Goal: Navigation & Orientation: Find specific page/section

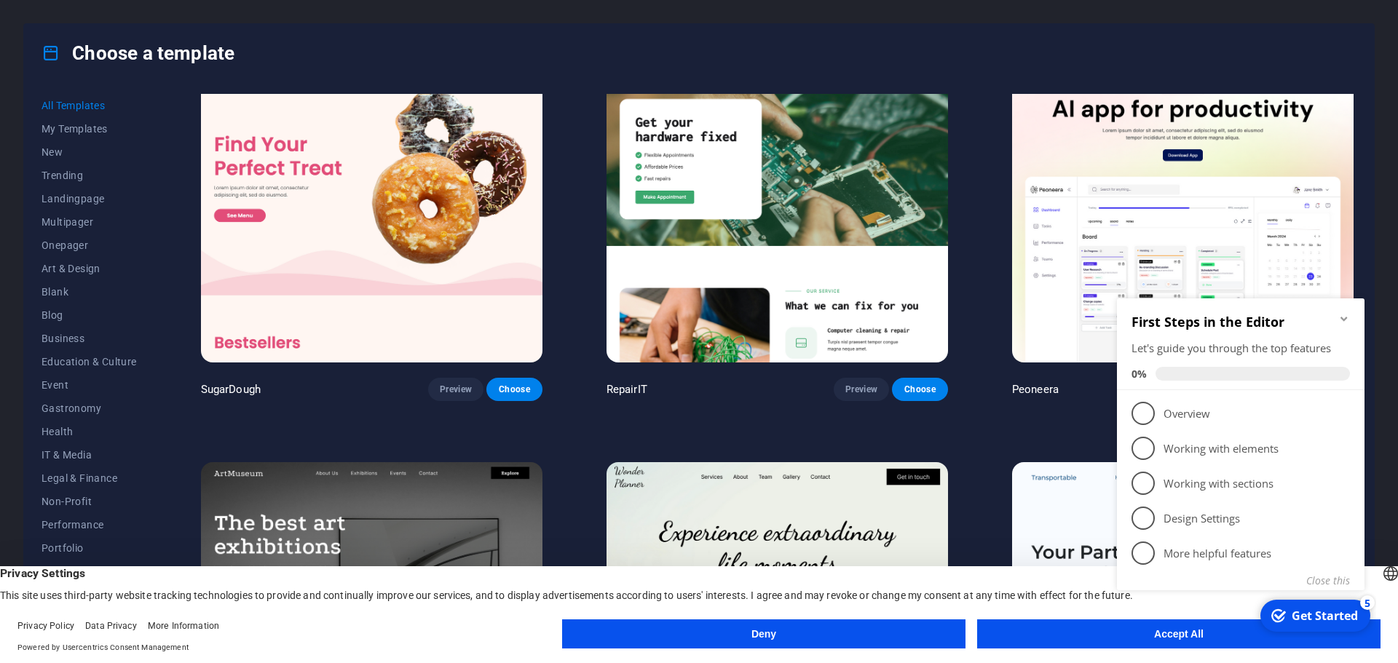
scroll to position [73, 0]
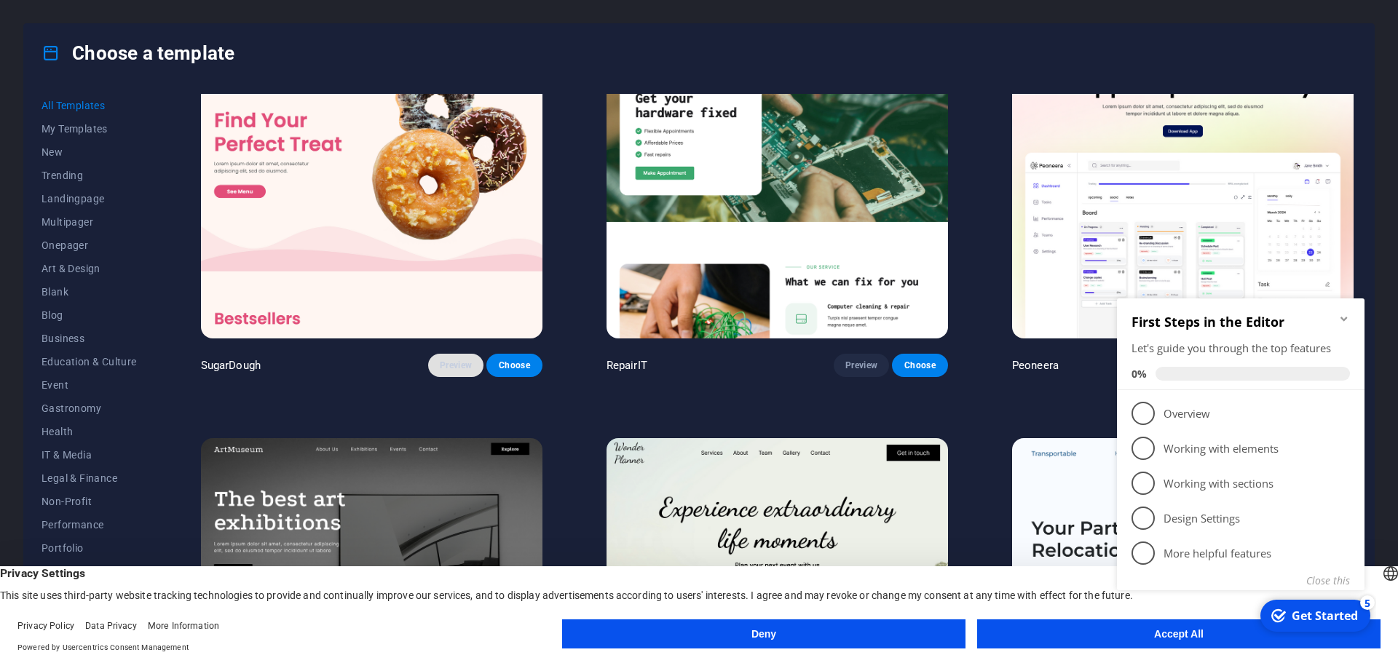
click at [446, 356] on button "Preview" at bounding box center [455, 365] width 55 height 23
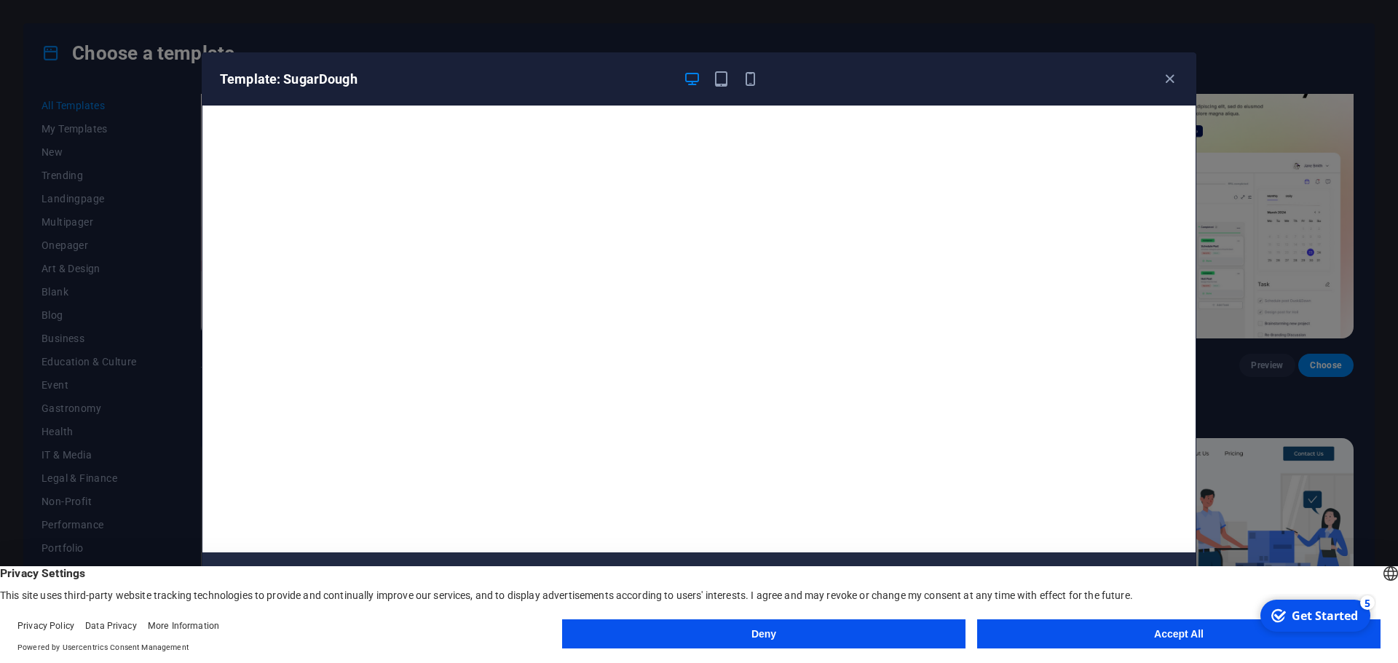
click at [876, 634] on button "Deny" at bounding box center [763, 634] width 403 height 29
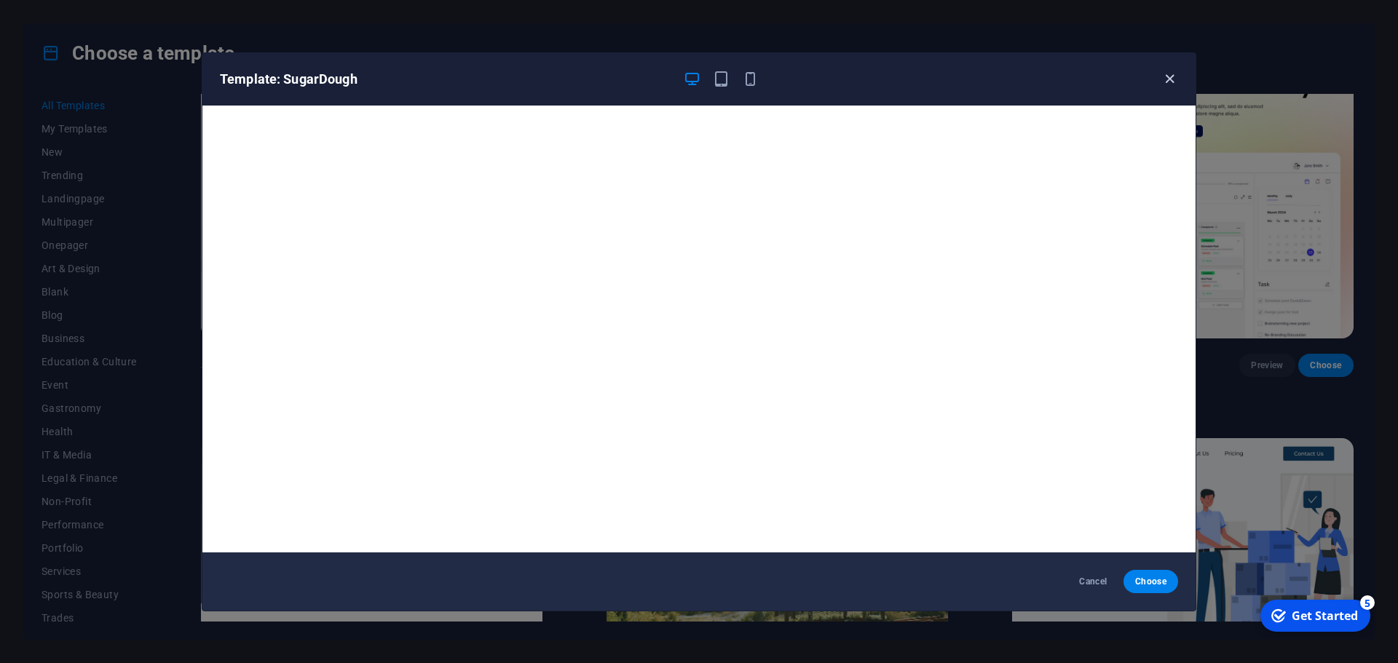
click at [1174, 84] on icon "button" at bounding box center [1169, 79] width 17 height 17
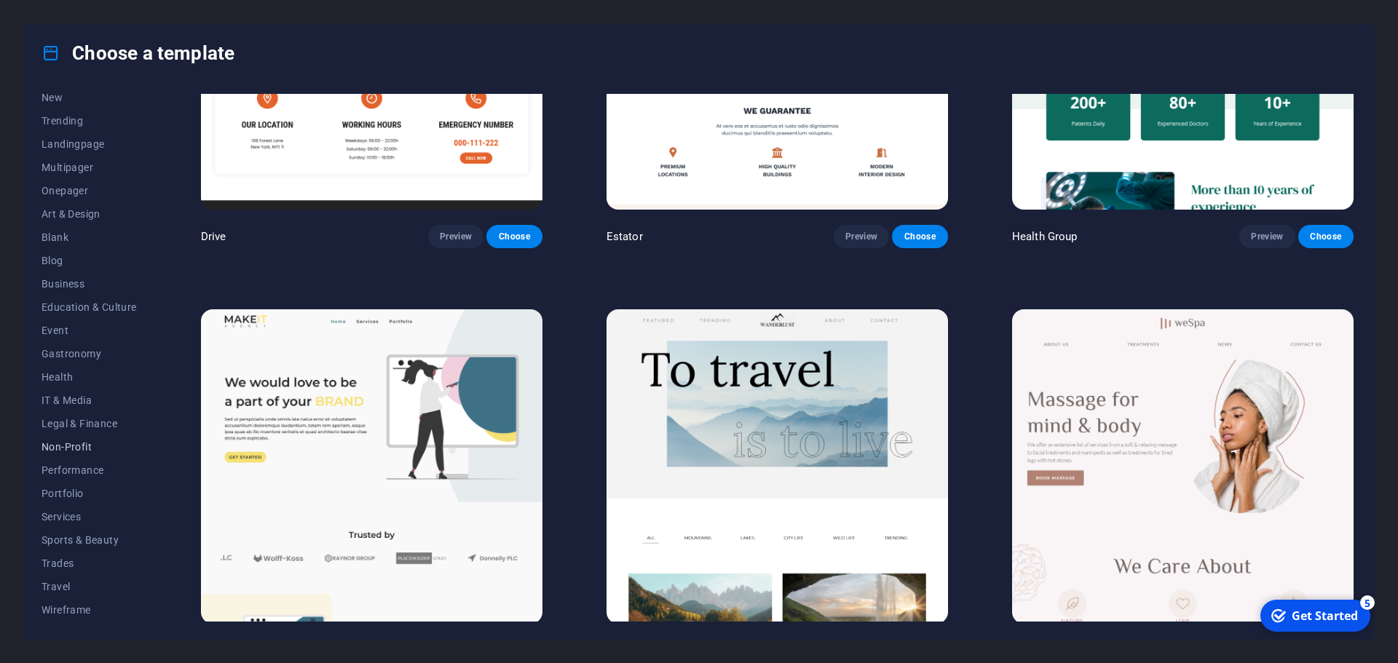
scroll to position [0, 0]
click at [104, 203] on span "Landingpage" at bounding box center [88, 199] width 95 height 12
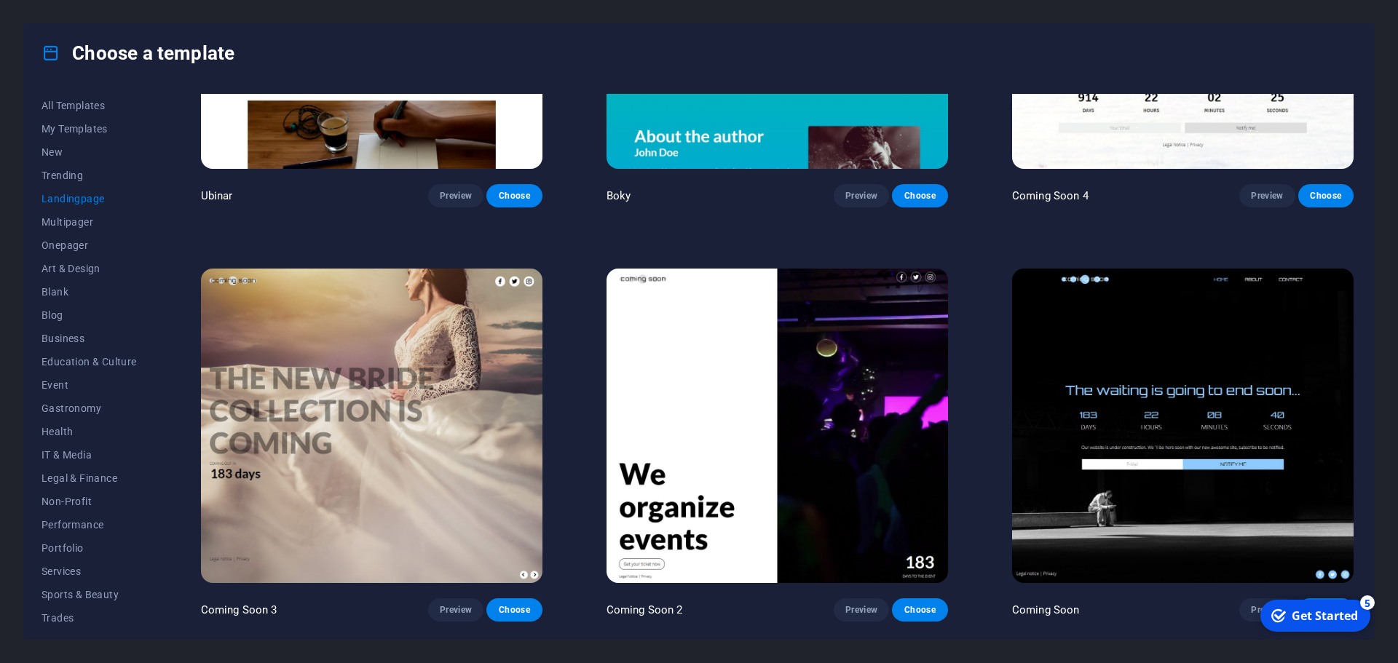
scroll to position [3129, 0]
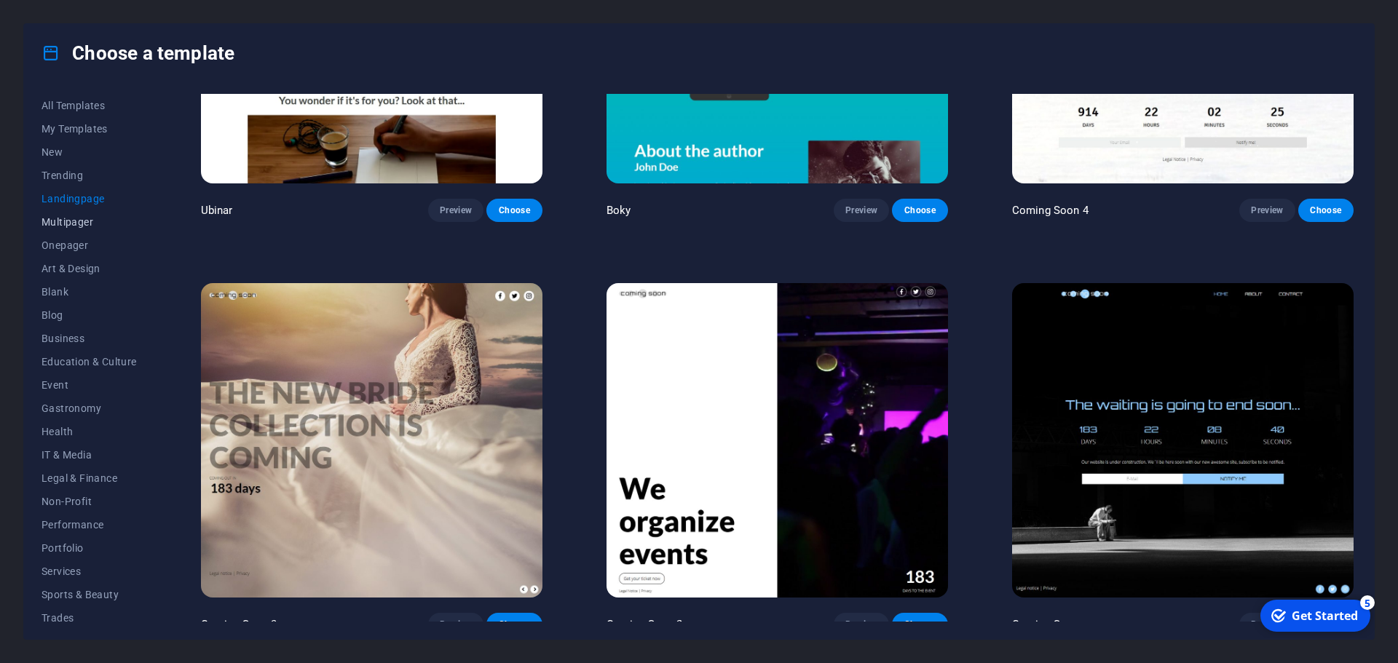
click at [103, 221] on span "Multipager" at bounding box center [88, 222] width 95 height 12
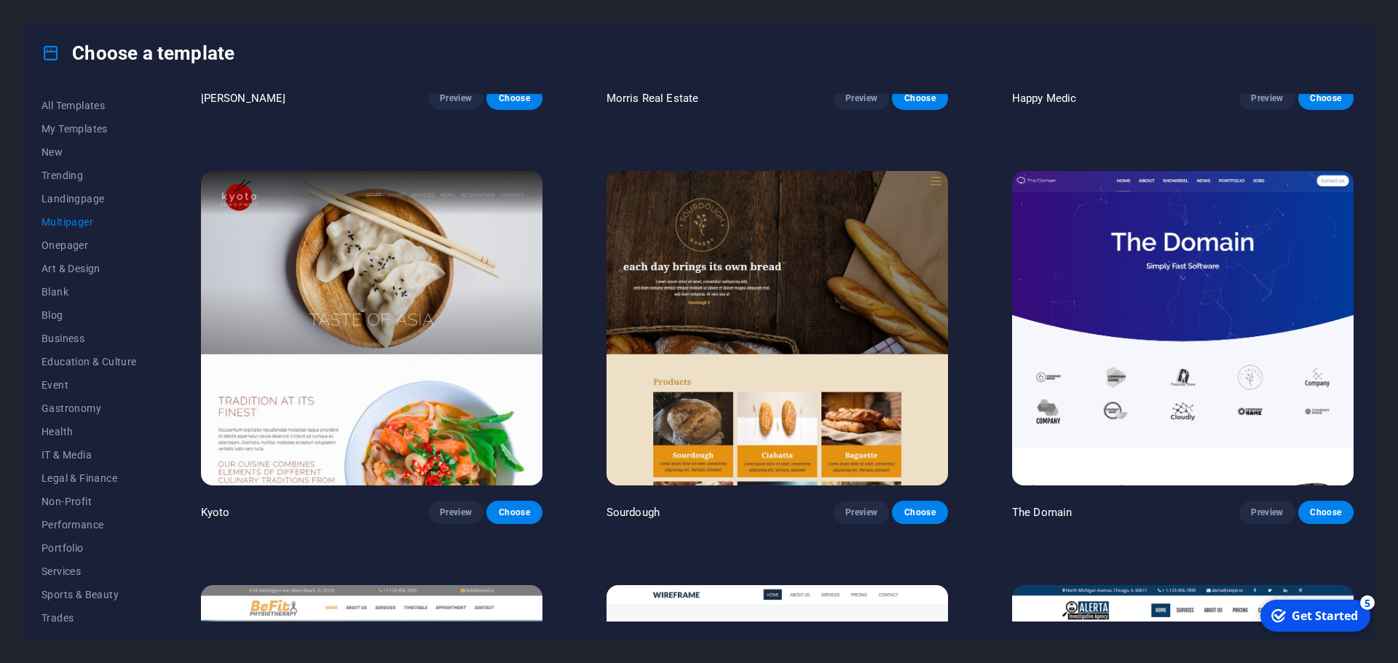
scroll to position [5314, 0]
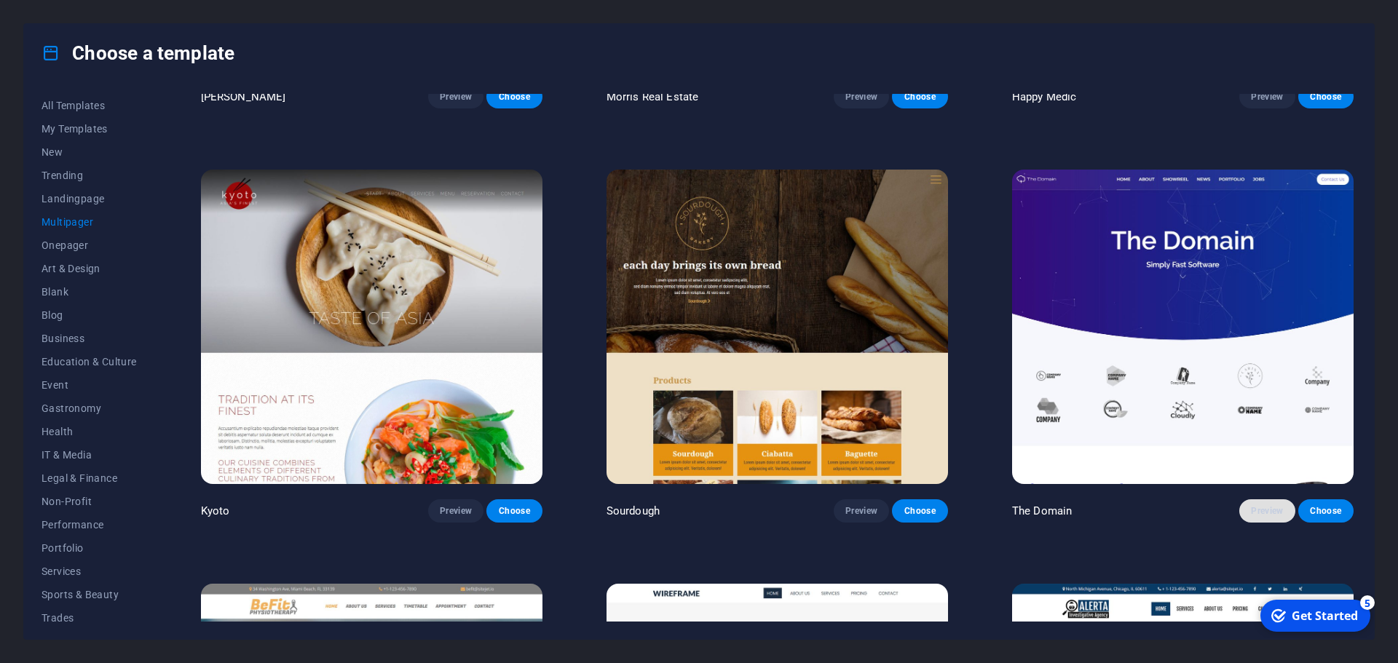
click at [1262, 505] on span "Preview" at bounding box center [1267, 511] width 32 height 12
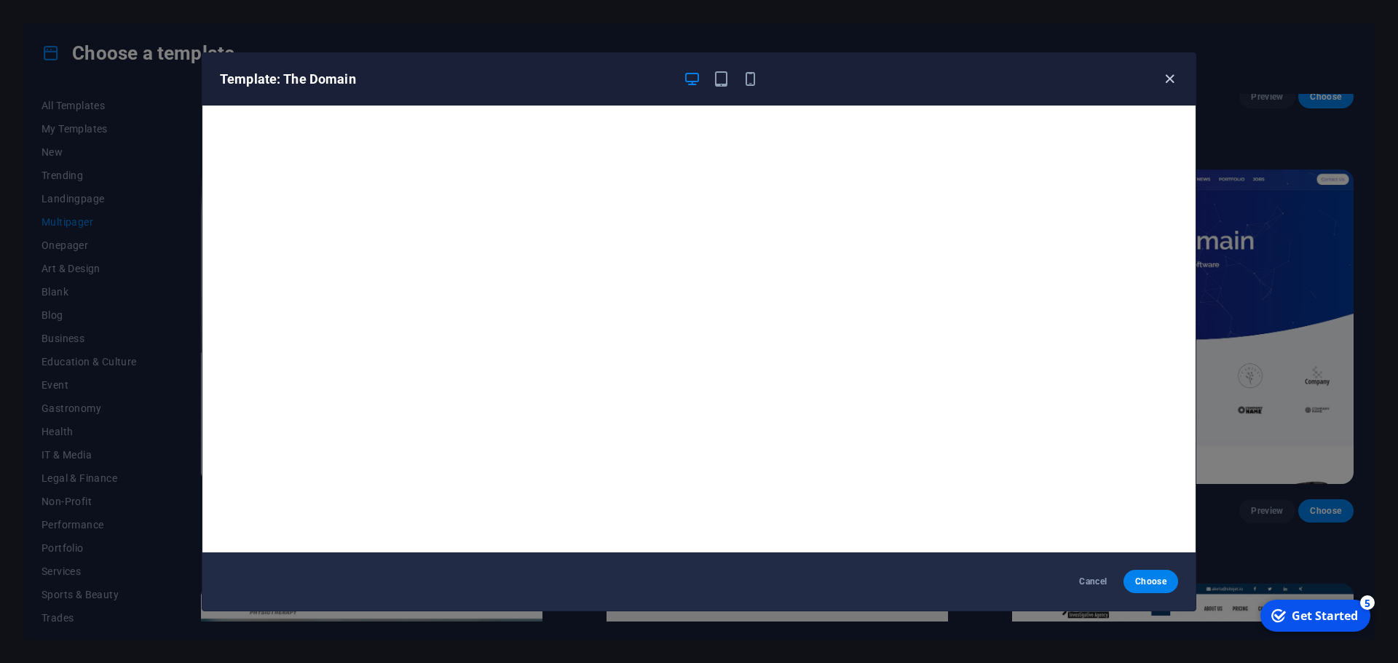
click at [1164, 71] on icon "button" at bounding box center [1169, 79] width 17 height 17
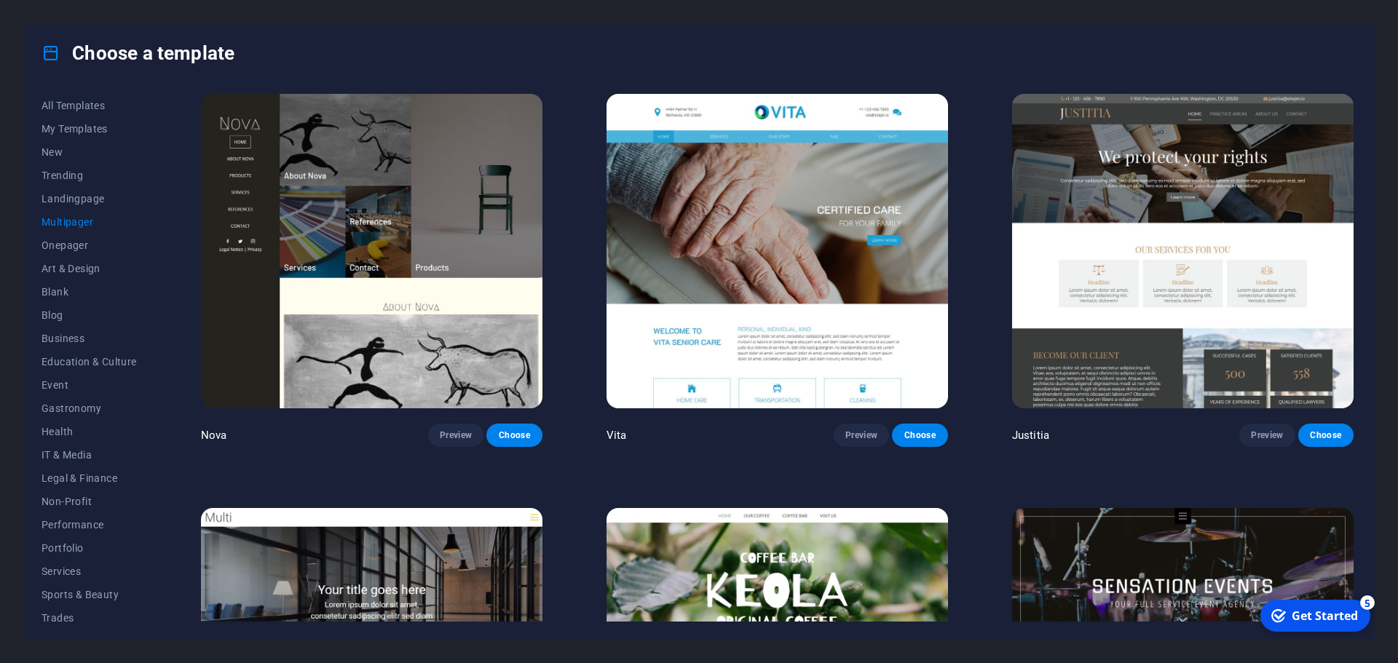
scroll to position [7767, 0]
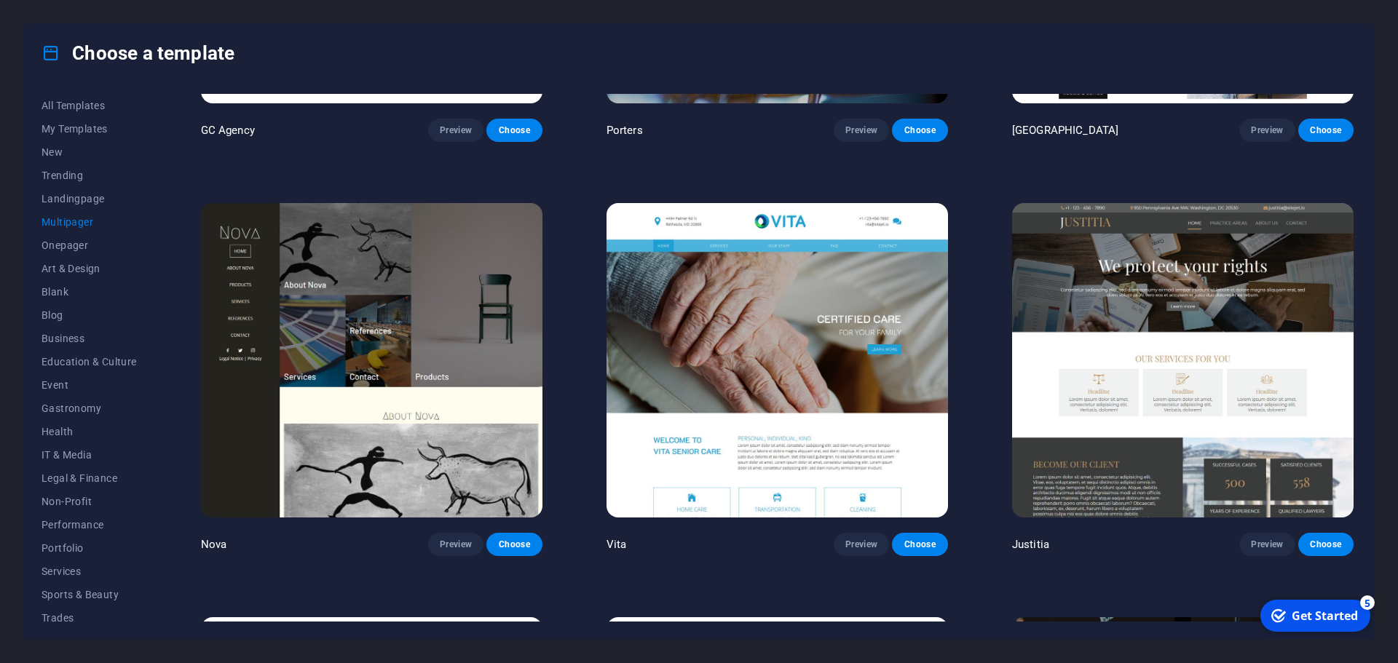
click at [106, 58] on h4 "Choose a template" at bounding box center [137, 52] width 193 height 23
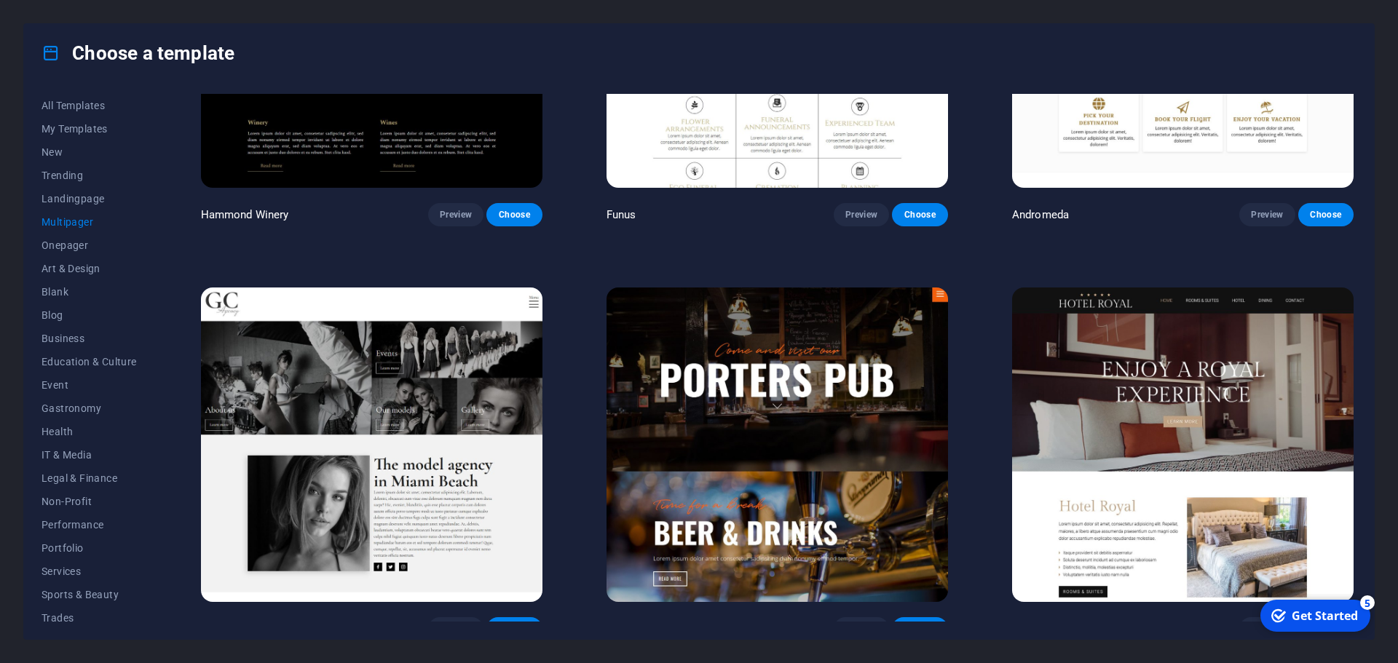
scroll to position [7184, 0]
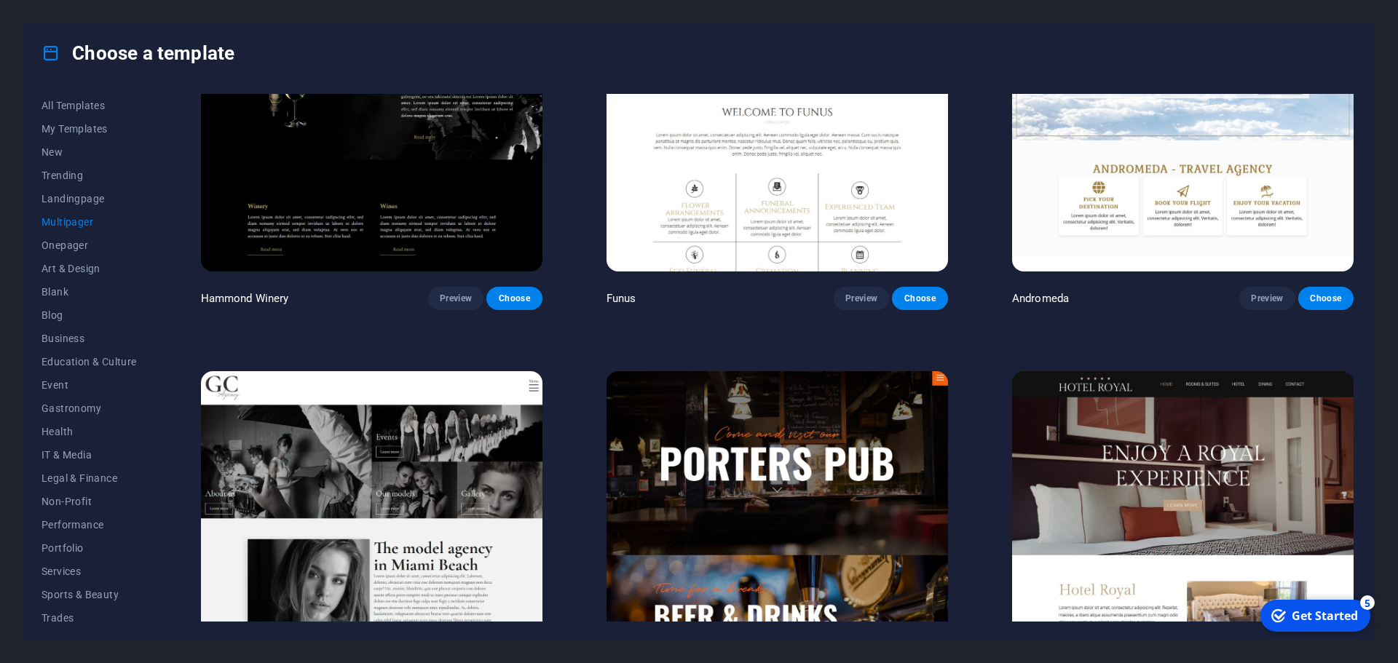
click at [207, 16] on div "Choose a template All Templates My Templates New Trending Landingpage Multipage…" at bounding box center [699, 331] width 1398 height 663
